Goal: Task Accomplishment & Management: Manage account settings

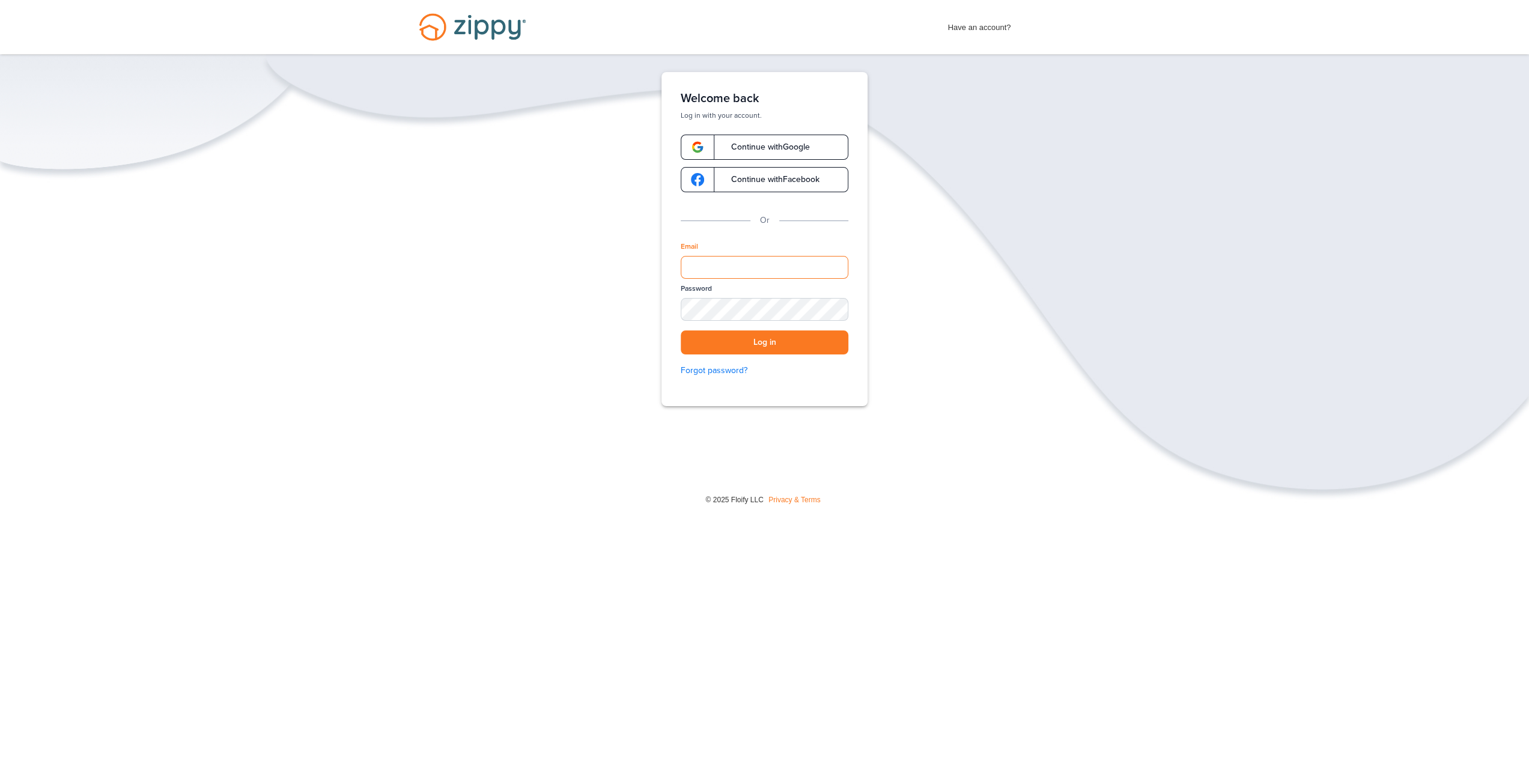
click at [722, 278] on input "Email" at bounding box center [764, 267] width 167 height 23
type input "**********"
click at [681, 330] on button "Log in" at bounding box center [764, 342] width 167 height 25
click at [780, 348] on button "Log in" at bounding box center [764, 342] width 167 height 25
